Goal: Information Seeking & Learning: Check status

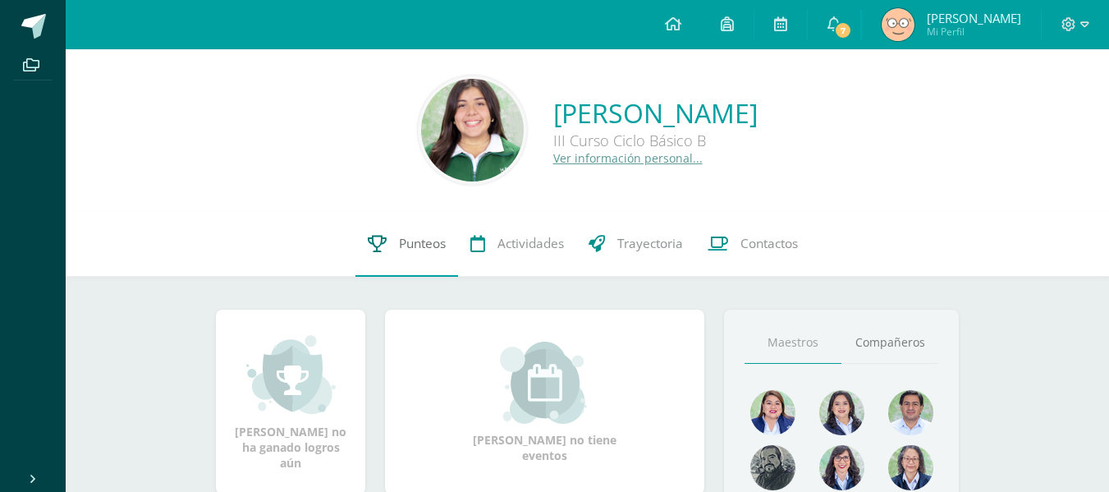
drag, startPoint x: 0, startPoint y: 0, endPoint x: 416, endPoint y: 237, distance: 478.9
click at [416, 237] on span "Punteos" at bounding box center [422, 243] width 47 height 17
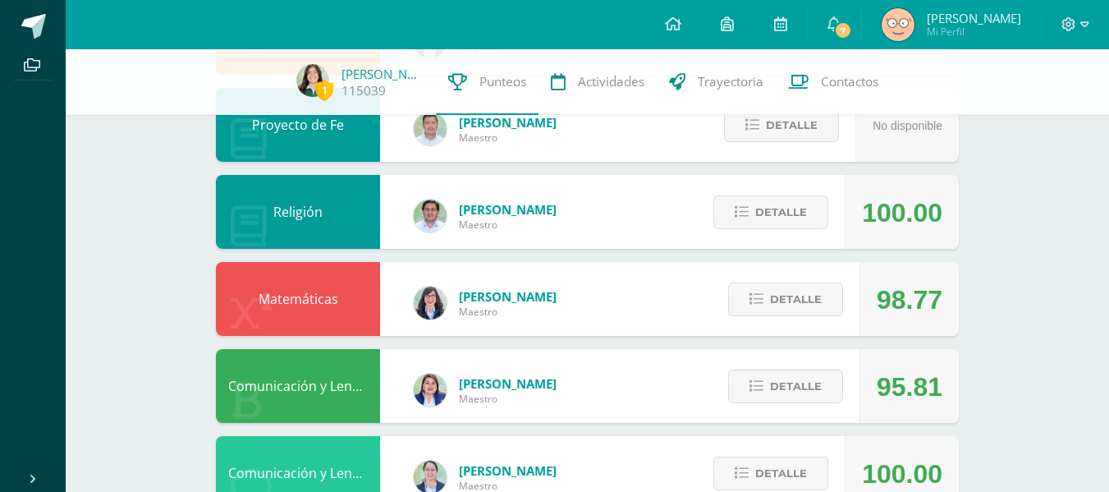
scroll to position [521, 0]
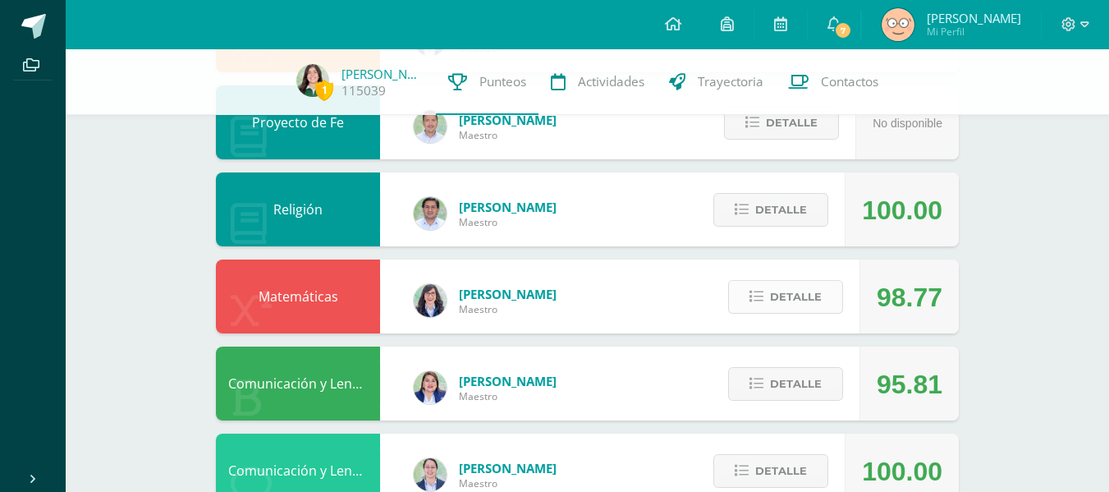
click at [771, 286] on span "Detalle" at bounding box center [796, 296] width 52 height 30
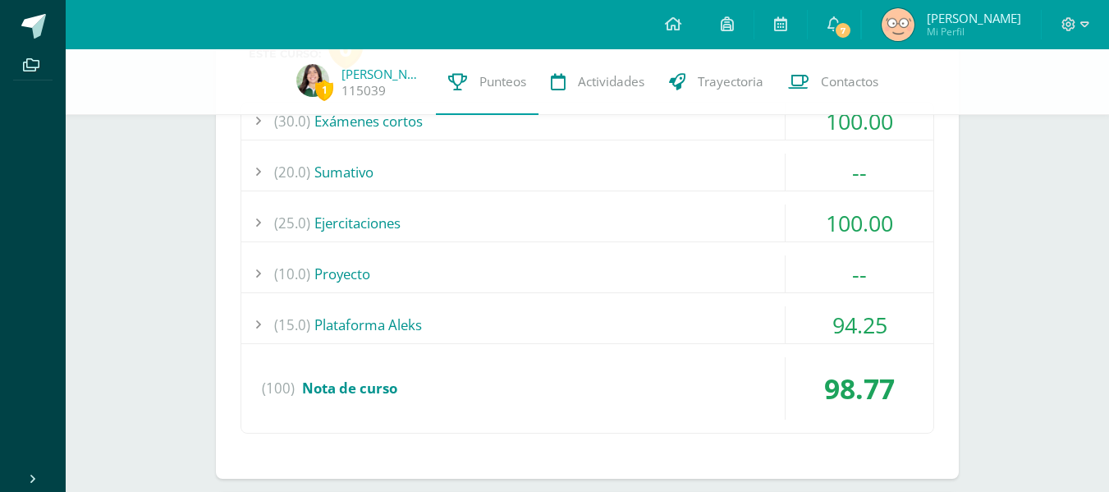
scroll to position [845, 0]
click at [718, 314] on div "(15.0) Plataforma Aleks" at bounding box center [587, 323] width 692 height 37
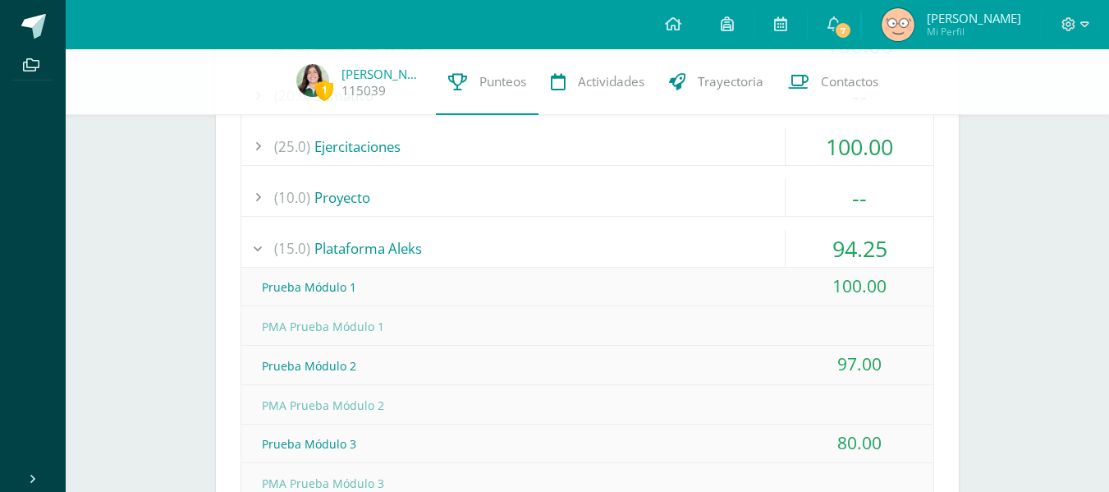
scroll to position [914, 0]
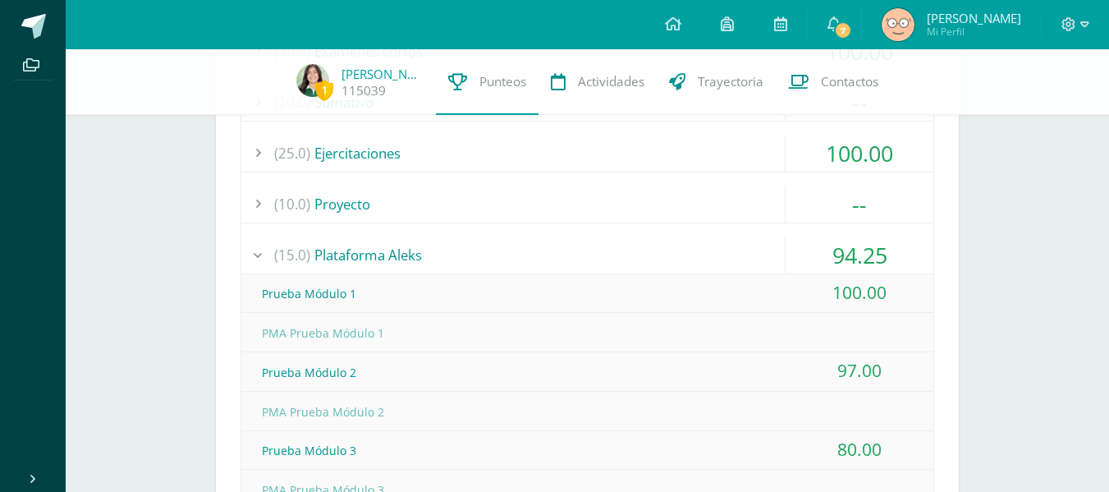
click at [652, 272] on div "(15.0) Plataforma Aleks" at bounding box center [587, 254] width 692 height 37
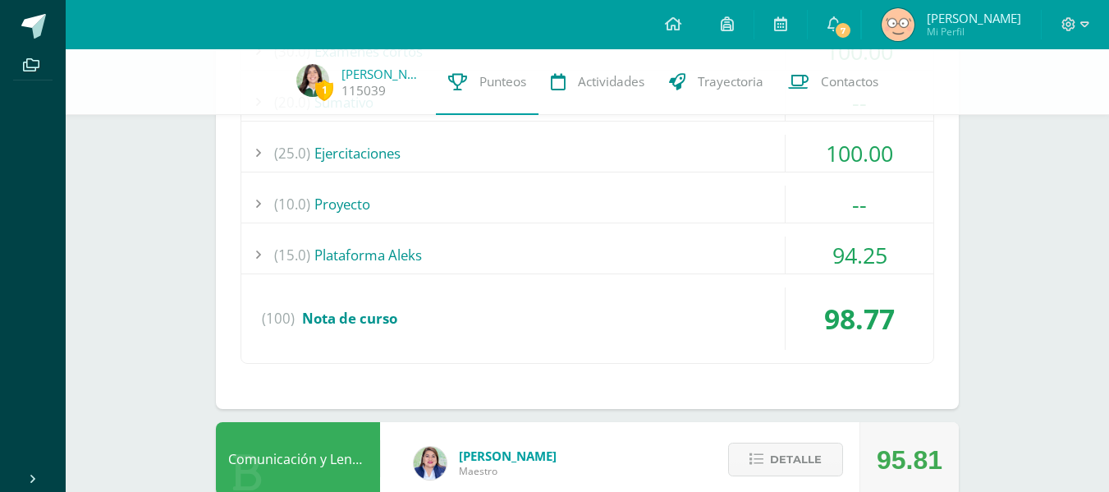
click at [608, 210] on div "(10.0) Proyecto" at bounding box center [587, 203] width 692 height 37
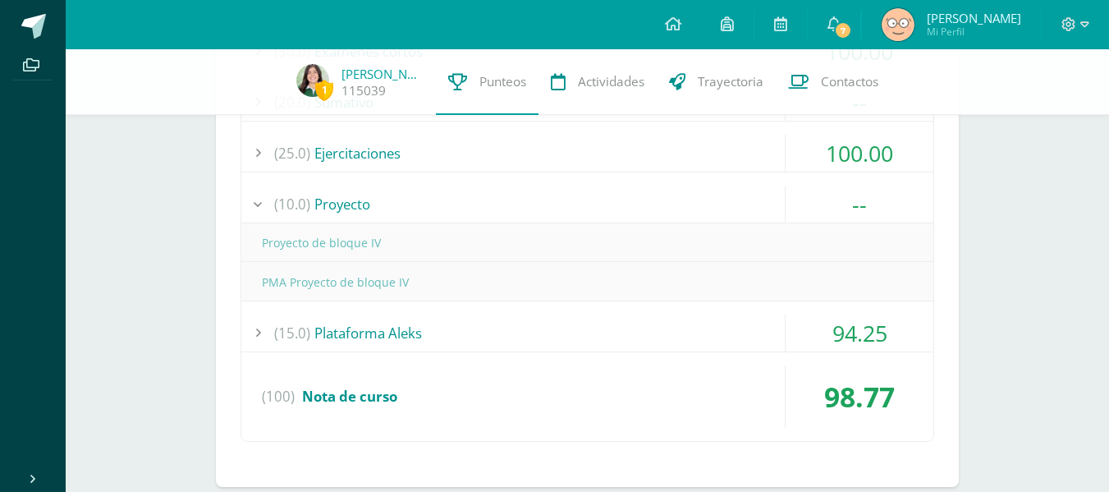
click at [608, 210] on div "(10.0) Proyecto" at bounding box center [587, 203] width 692 height 37
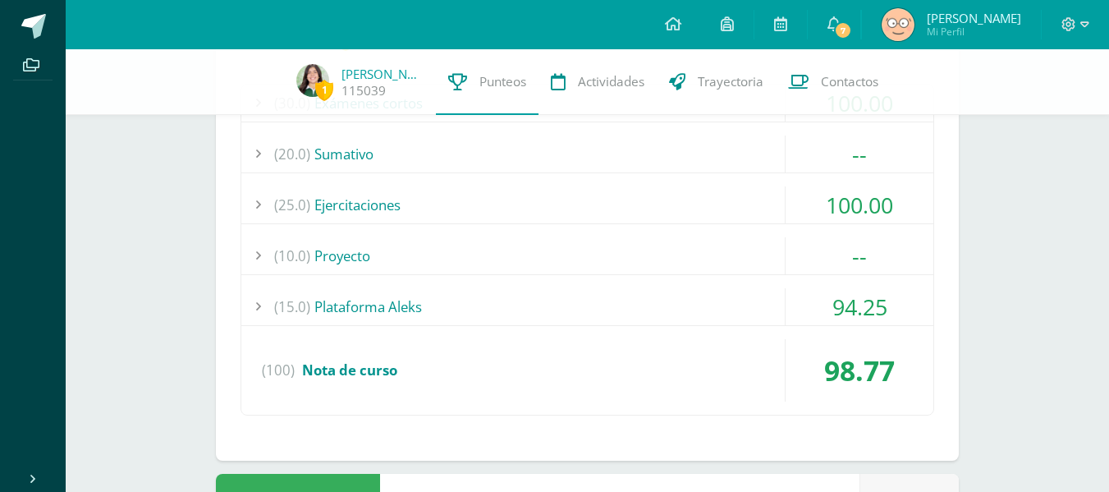
scroll to position [859, 0]
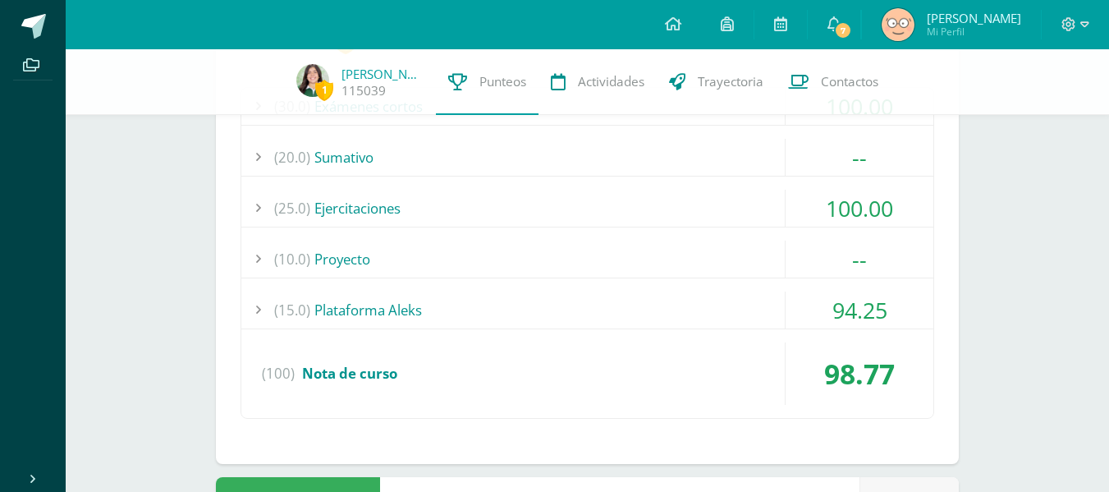
click at [608, 210] on div "(25.0) Ejercitaciones" at bounding box center [587, 208] width 692 height 37
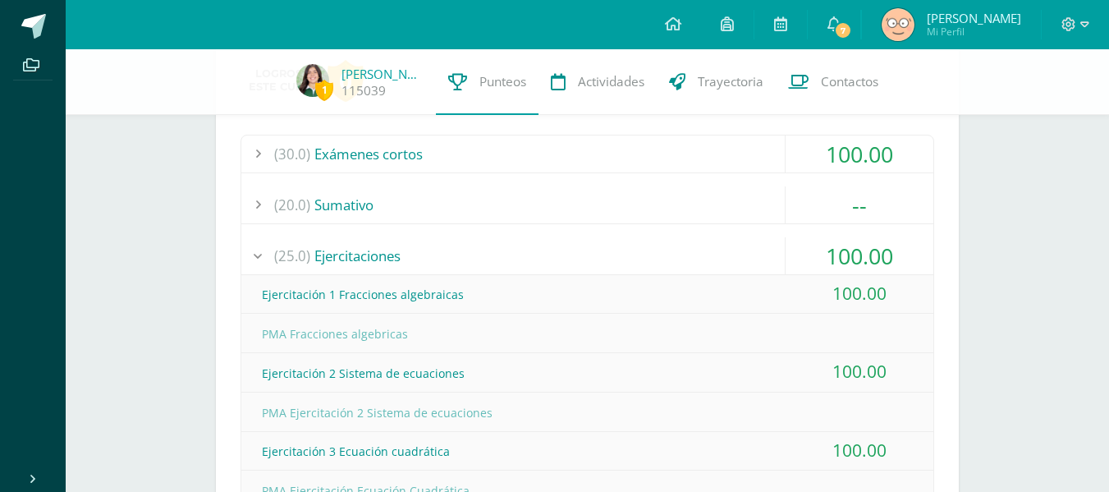
scroll to position [811, 0]
click at [543, 254] on div "(25.0) Ejercitaciones" at bounding box center [587, 256] width 692 height 37
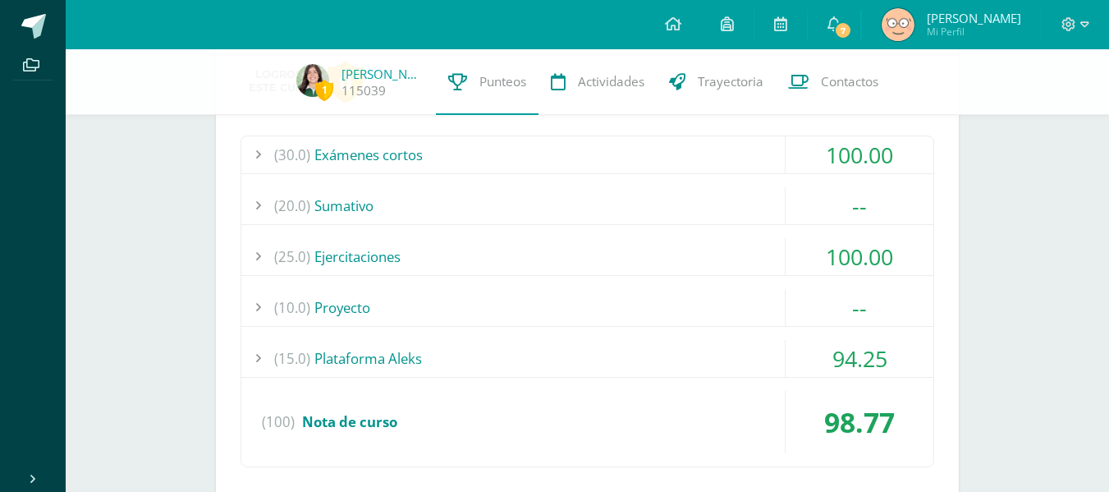
click at [529, 211] on div "(20.0) [GEOGRAPHIC_DATA]" at bounding box center [587, 205] width 692 height 37
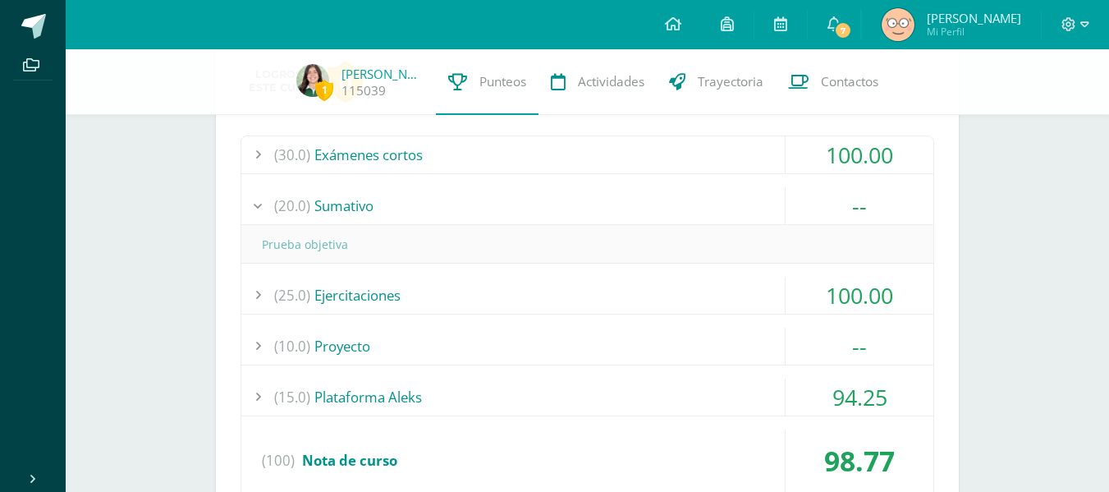
click at [529, 211] on div "(20.0) [GEOGRAPHIC_DATA]" at bounding box center [587, 205] width 692 height 37
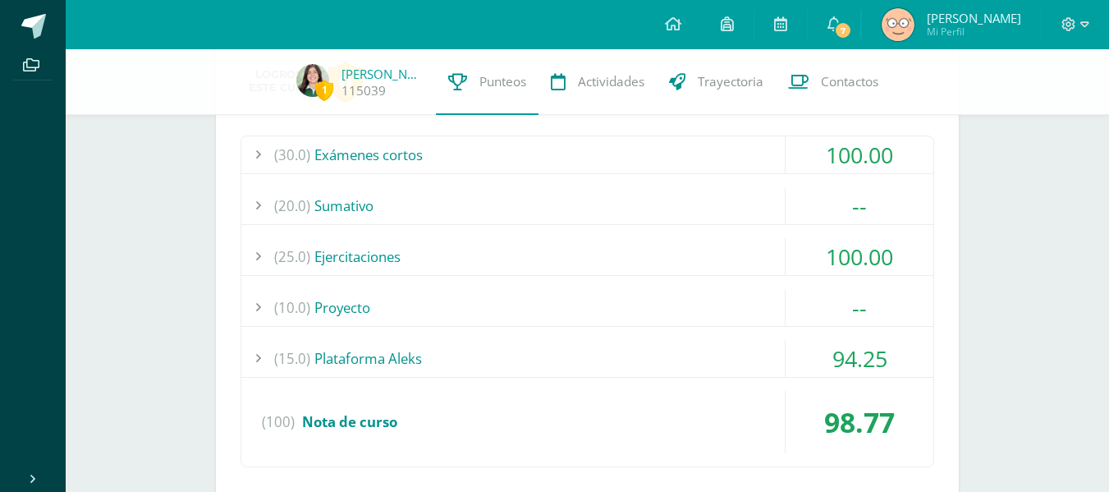
click at [506, 150] on div "(30.0) Exámenes cortos" at bounding box center [587, 154] width 692 height 37
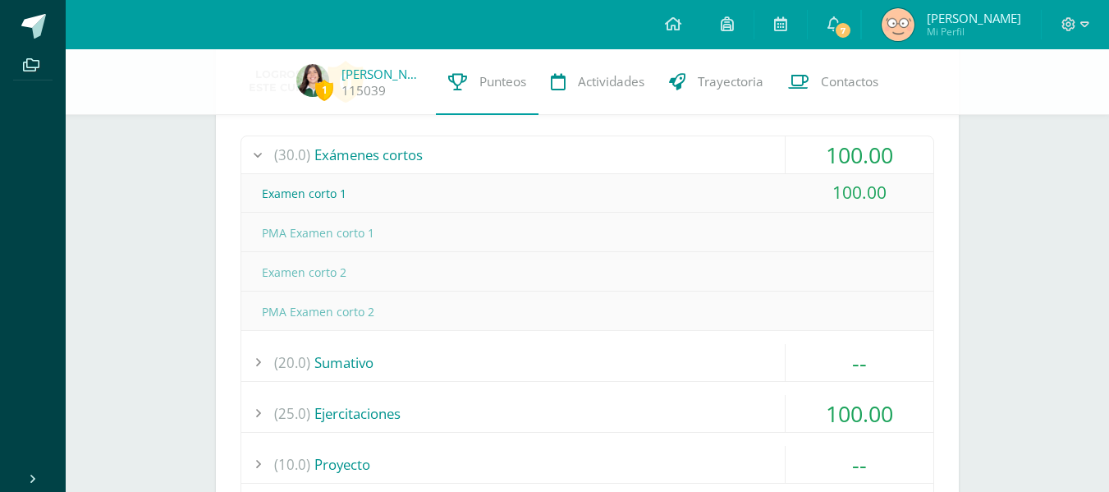
click at [506, 150] on div "(30.0) Exámenes cortos" at bounding box center [587, 154] width 692 height 37
